Goal: Task Accomplishment & Management: Complete application form

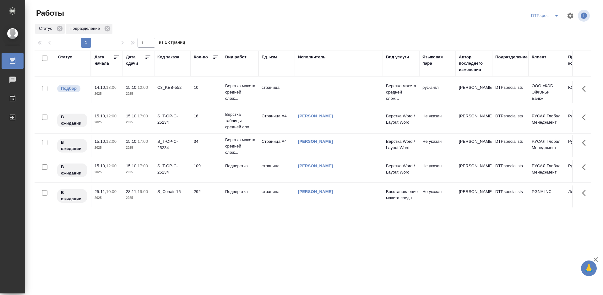
click at [147, 57] on icon at bounding box center [148, 57] width 6 height 6
click at [237, 118] on p "Подверстка" at bounding box center [240, 115] width 30 height 6
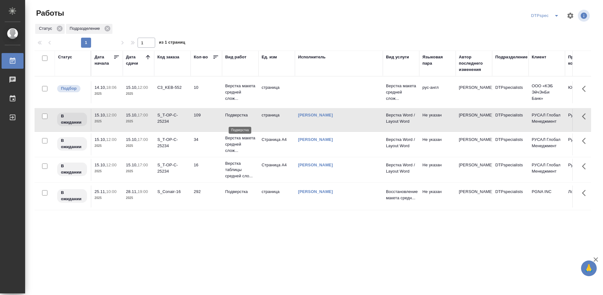
click at [237, 118] on p "Подверстка" at bounding box center [240, 115] width 30 height 6
click at [233, 118] on p "Подверстка" at bounding box center [240, 115] width 30 height 6
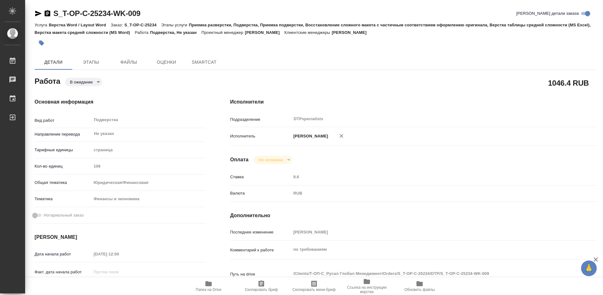
type textarea "x"
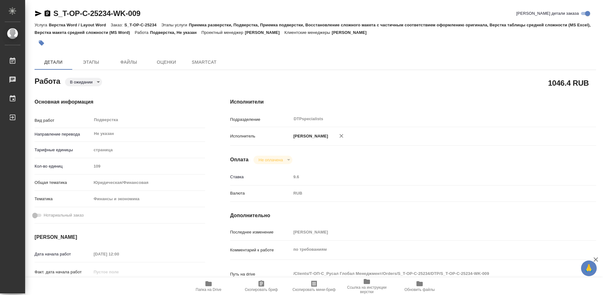
type textarea "x"
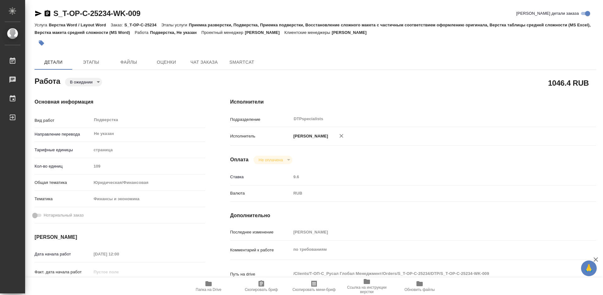
type textarea "x"
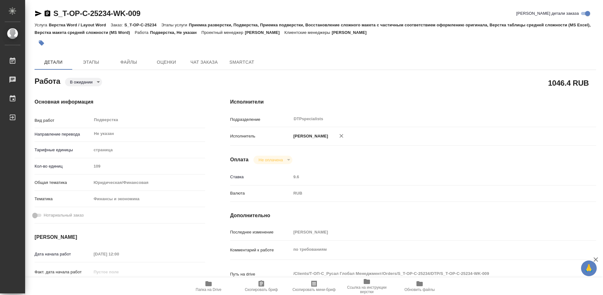
type textarea "x"
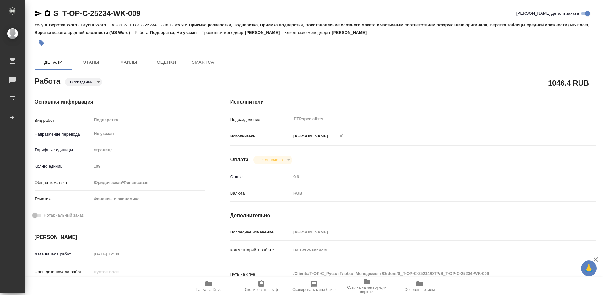
type textarea "x"
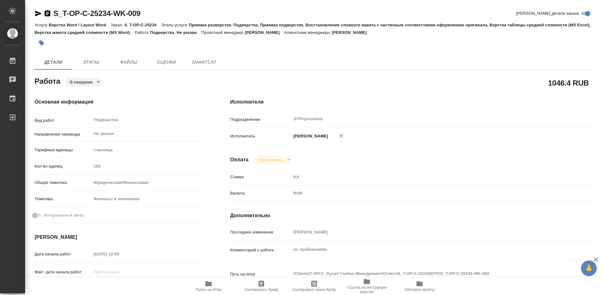
type textarea "x"
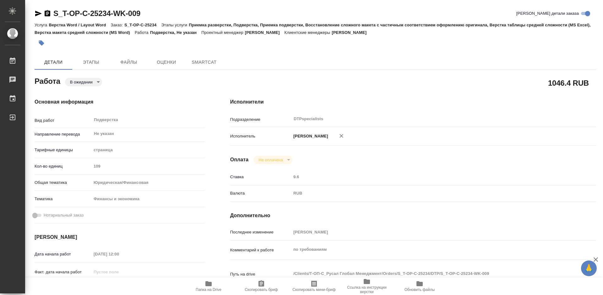
type textarea "x"
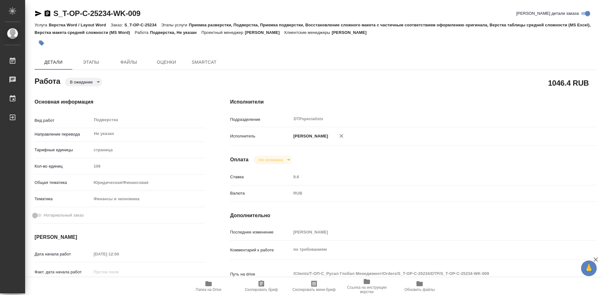
type textarea "x"
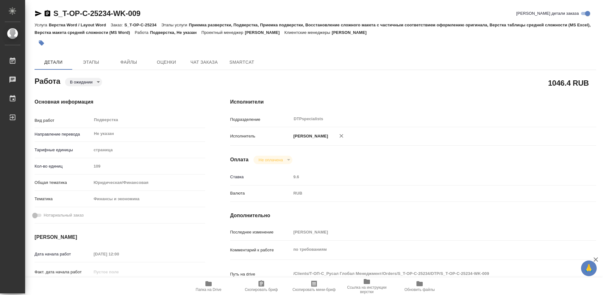
type textarea "x"
